Goal: Use online tool/utility: Utilize a website feature to perform a specific function

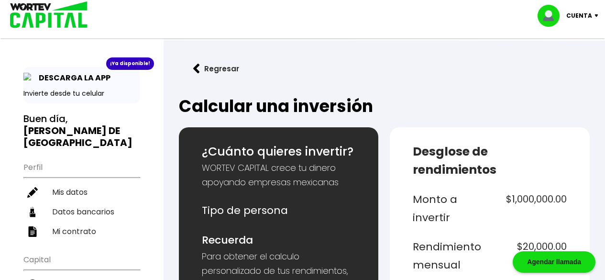
select select "1"
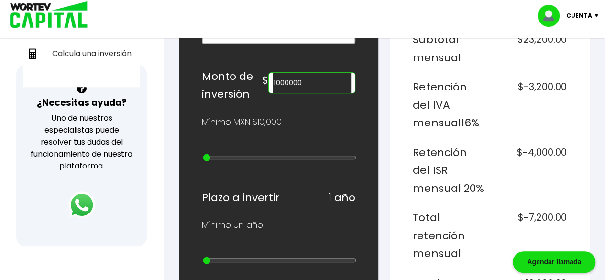
scroll to position [287, 0]
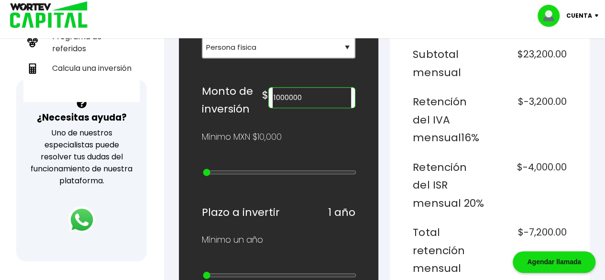
click at [302, 98] on input "1000000" at bounding box center [312, 97] width 78 height 20
drag, startPoint x: 307, startPoint y: 93, endPoint x: 317, endPoint y: 92, distance: 10.6
click at [317, 92] on input "1050000" at bounding box center [312, 97] width 78 height 20
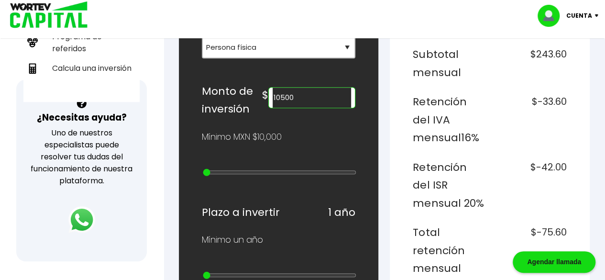
type input "300000"
type input "11"
click at [272, 169] on input "range" at bounding box center [280, 172] width 154 height 8
click at [292, 98] on input "300000" at bounding box center [312, 97] width 78 height 20
drag, startPoint x: 318, startPoint y: 95, endPoint x: 270, endPoint y: 91, distance: 48.4
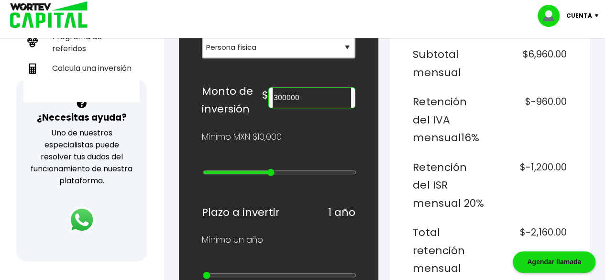
click at [270, 91] on div "Monto de inversión $ 300000" at bounding box center [279, 100] width 154 height 36
paste input "105"
type input "10500"
click at [299, 130] on div "Mínimo MXN $10,000" at bounding box center [279, 137] width 154 height 14
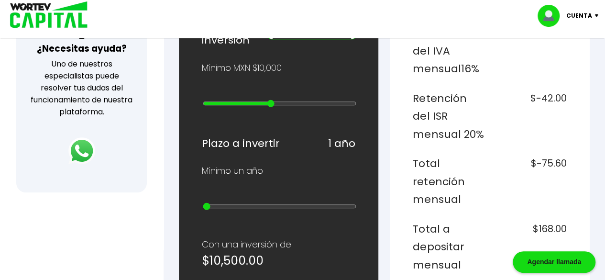
scroll to position [335, 0]
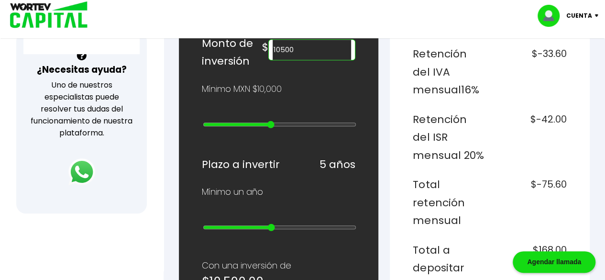
drag, startPoint x: 214, startPoint y: 217, endPoint x: 272, endPoint y: 220, distance: 58.0
type input "5"
click at [272, 223] on input "range" at bounding box center [280, 227] width 154 height 8
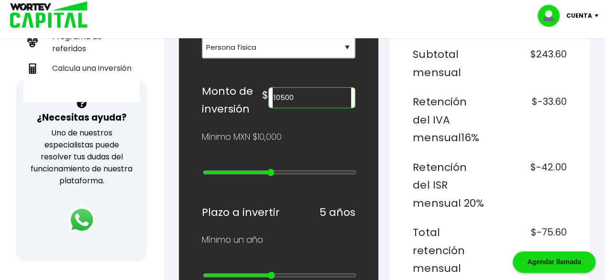
scroll to position [287, 0]
type input "200000"
type input "10"
type input "100000"
type input "9"
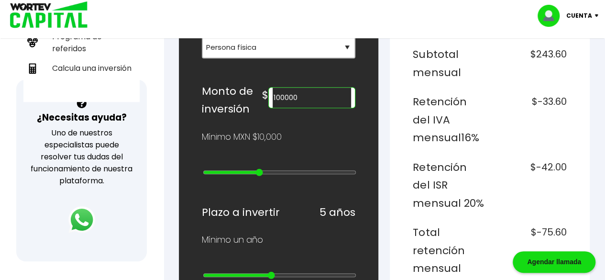
type input "90000"
type input "8"
type input "80000"
type input "7"
type input "70000"
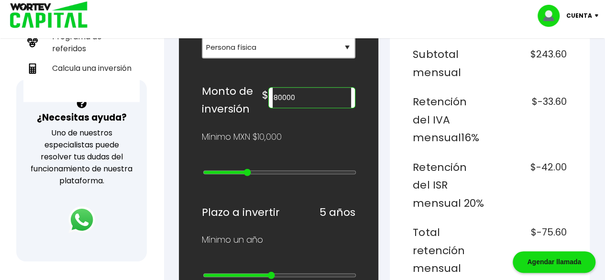
type input "6"
type input "60000"
type input "5"
type input "50000"
type input "4"
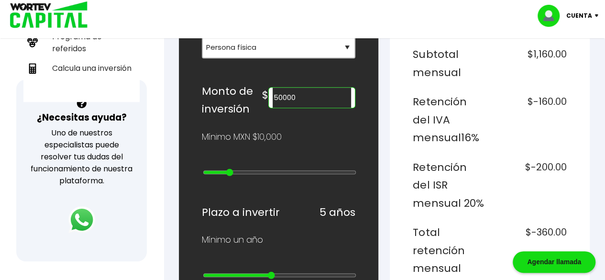
type input "40000"
type input "3"
type input "30000"
type input "2"
type input "40000"
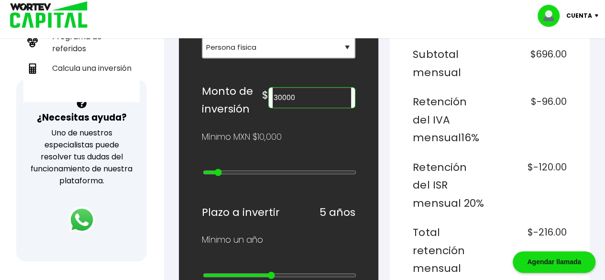
type input "3"
type input "50000"
type input "4"
type input "60000"
type input "5"
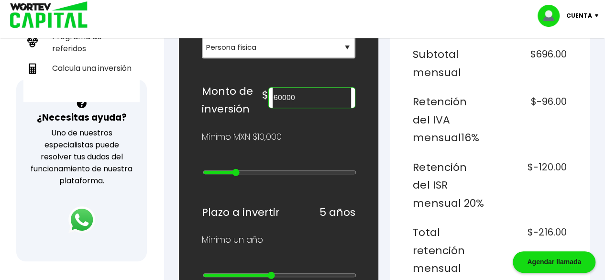
type input "70000"
type input "6"
type input "80000"
type input "7"
type input "90000"
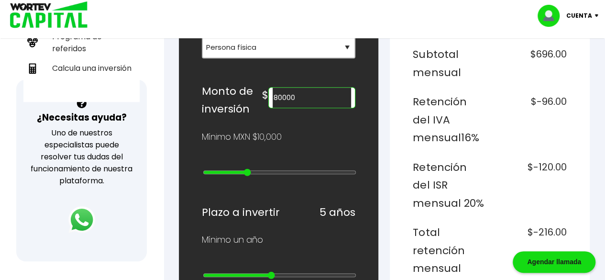
type input "8"
type input "100000"
type input "9"
type input "200000"
type input "10"
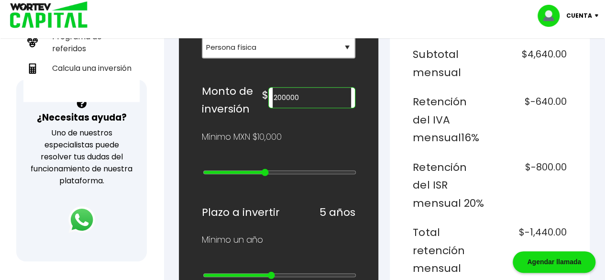
type input "300000"
type input "11"
type input "200000"
drag, startPoint x: 270, startPoint y: 167, endPoint x: 267, endPoint y: 150, distance: 17.4
type input "10"
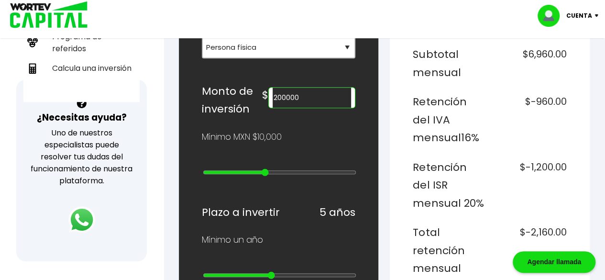
click at [267, 169] on input "range" at bounding box center [280, 172] width 154 height 8
click at [292, 95] on input "200000" at bounding box center [312, 97] width 78 height 20
type input "10500"
click at [337, 132] on div "Mínimo MXN $10,000" at bounding box center [279, 137] width 154 height 14
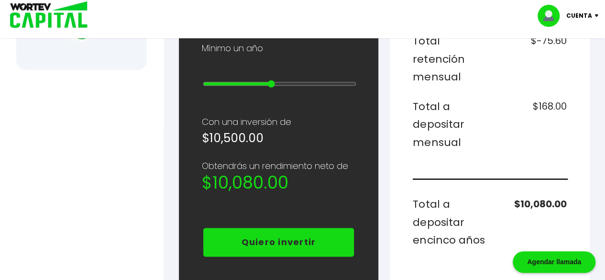
scroll to position [430, 0]
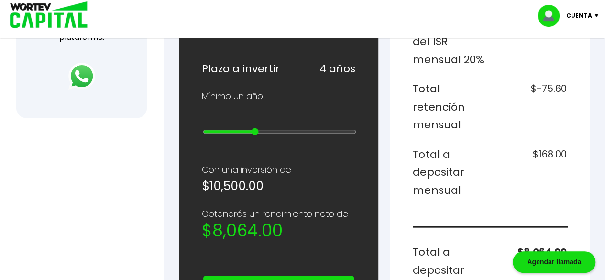
drag, startPoint x: 269, startPoint y: 120, endPoint x: 261, endPoint y: 122, distance: 7.9
type input "4"
click at [261, 128] on input "range" at bounding box center [280, 132] width 154 height 8
